Goal: Navigation & Orientation: Find specific page/section

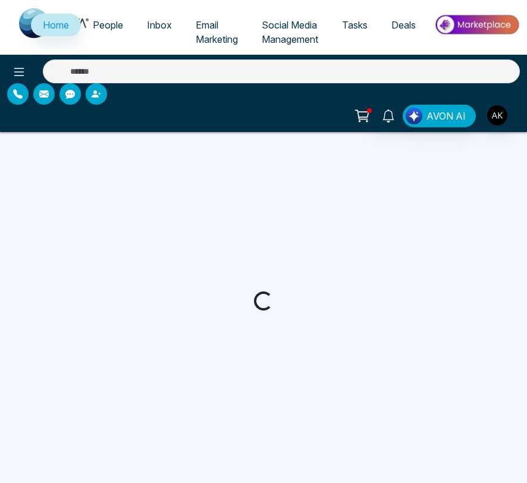
select select "*"
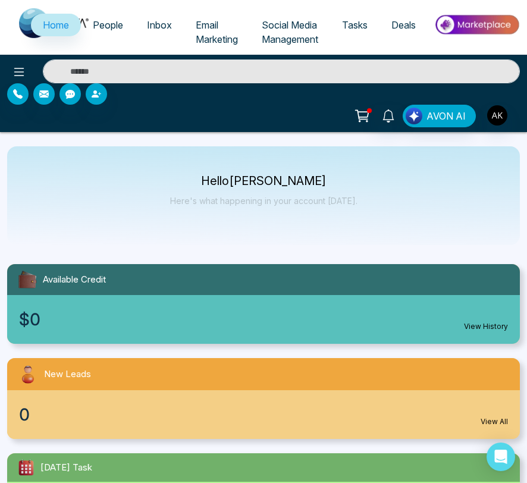
click at [160, 25] on span "Inbox" at bounding box center [159, 25] width 25 height 12
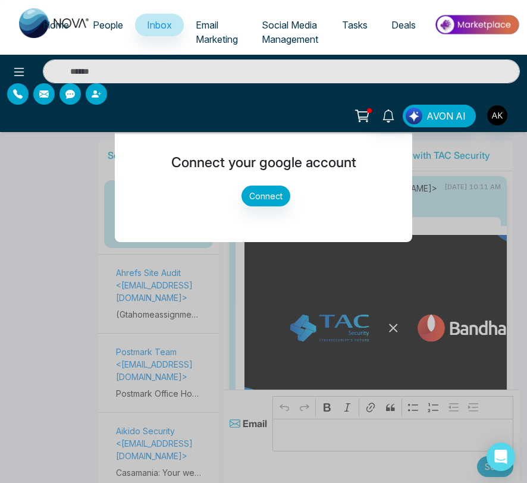
click at [197, 37] on span "Email Marketing" at bounding box center [217, 32] width 42 height 26
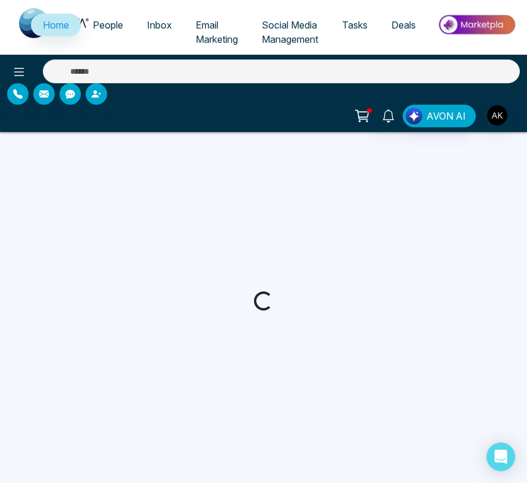
select select "*"
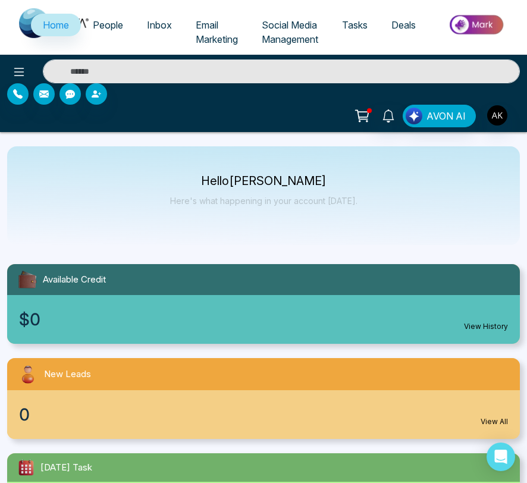
click at [204, 34] on span "Email Marketing" at bounding box center [217, 32] width 42 height 26
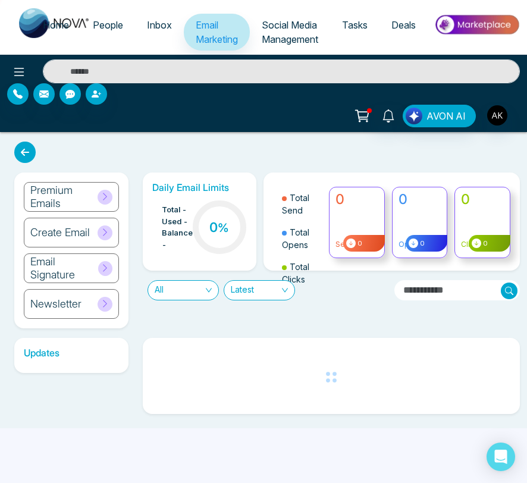
click at [159, 24] on span "Inbox" at bounding box center [159, 25] width 25 height 12
